Goal: Navigation & Orientation: Find specific page/section

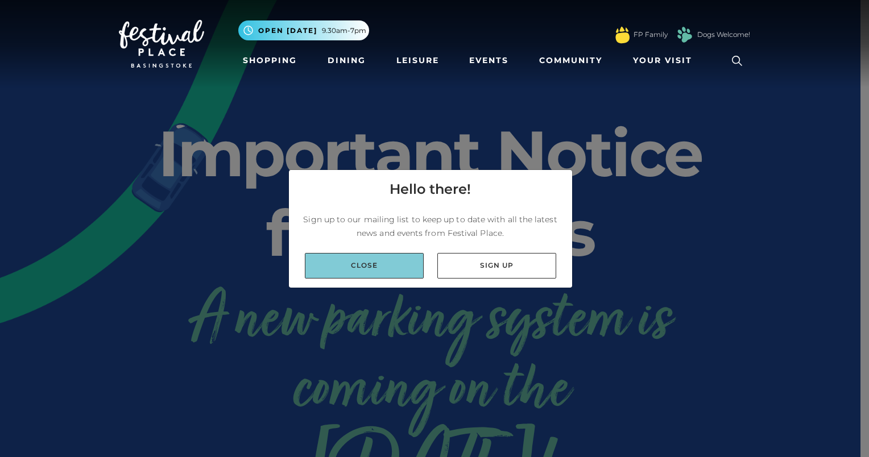
click at [376, 259] on link "Close" at bounding box center [364, 266] width 119 height 26
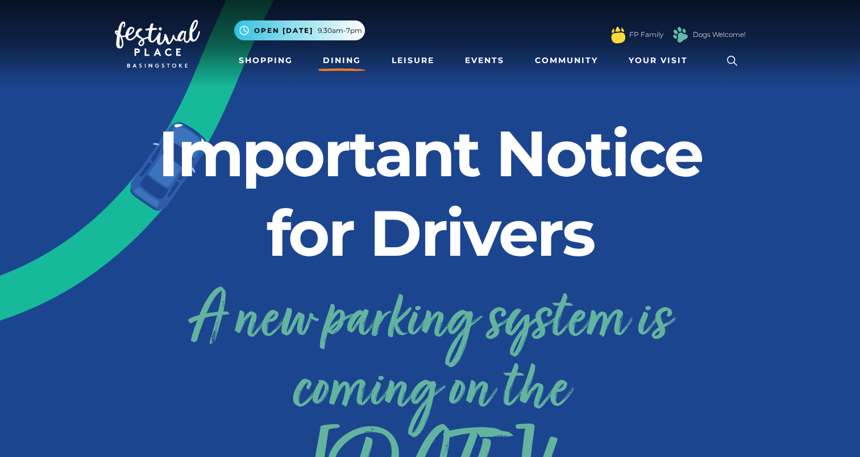
click at [334, 59] on link "Dining" at bounding box center [341, 60] width 47 height 21
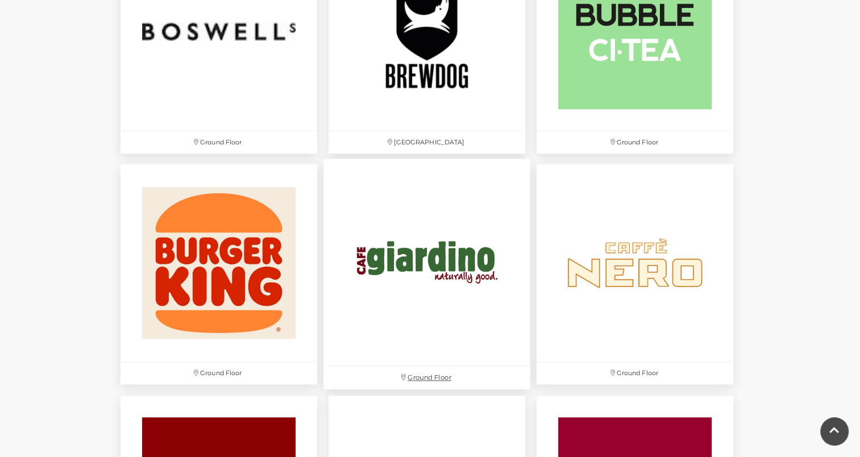
scroll to position [1068, 0]
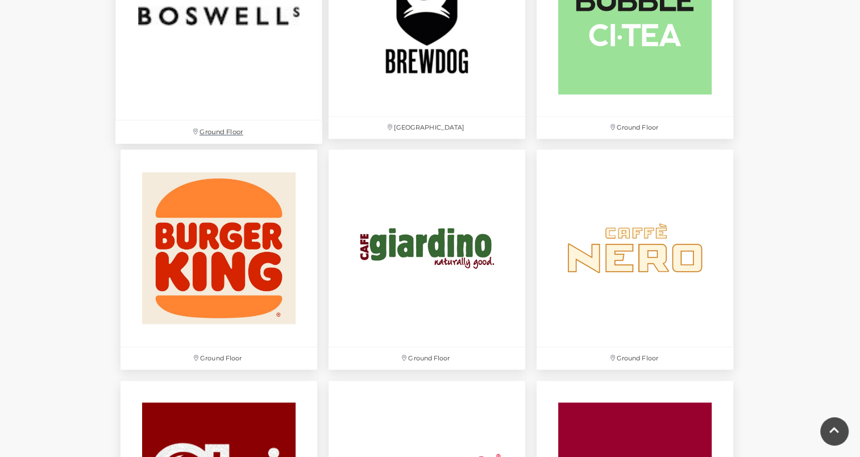
click at [193, 94] on img at bounding box center [218, 17] width 207 height 207
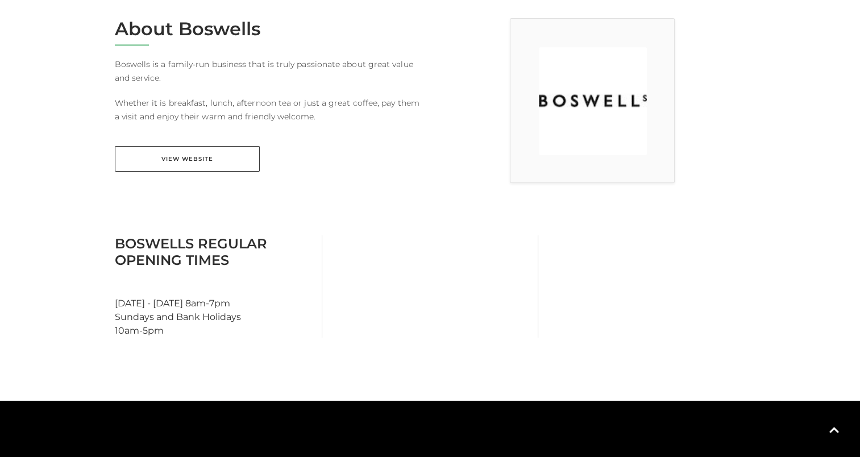
scroll to position [312, 0]
click at [230, 158] on link "View Website" at bounding box center [187, 159] width 145 height 26
